Goal: Task Accomplishment & Management: Use online tool/utility

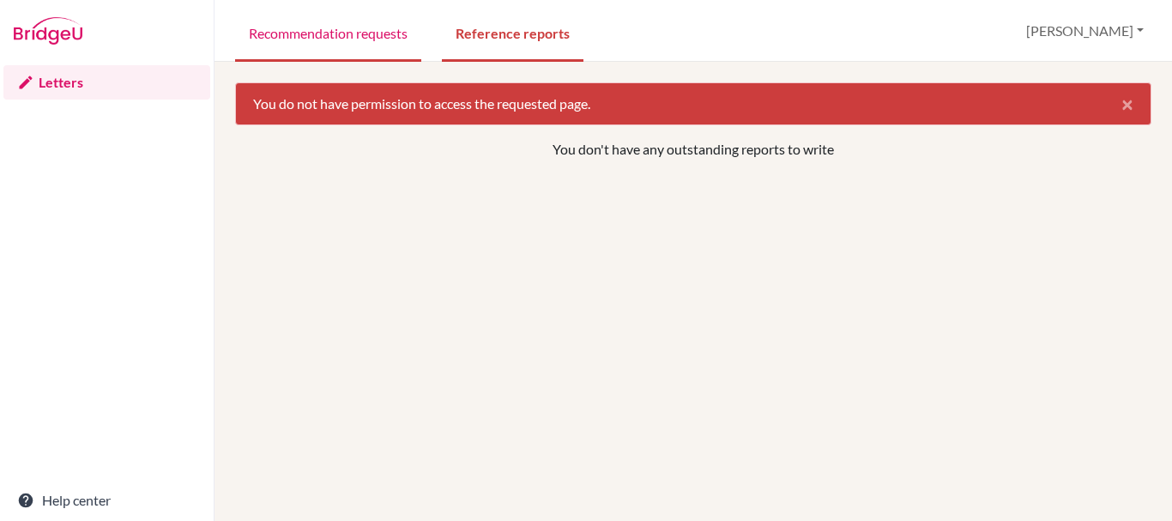
click at [323, 36] on link "Recommendation requests" at bounding box center [328, 32] width 186 height 59
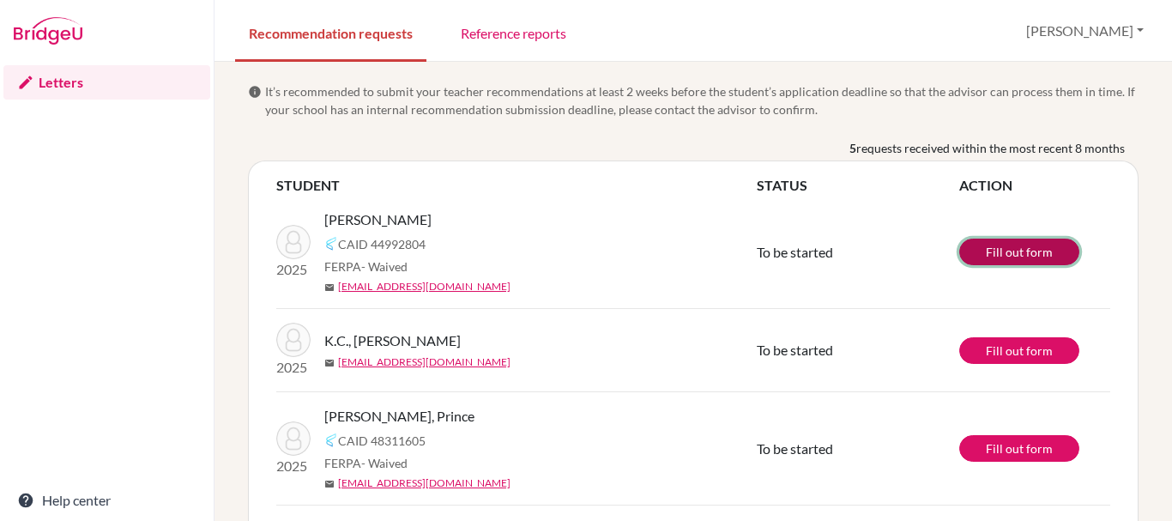
click at [1008, 249] on link "Fill out form" at bounding box center [1019, 251] width 120 height 27
